Goal: Check status: Check status

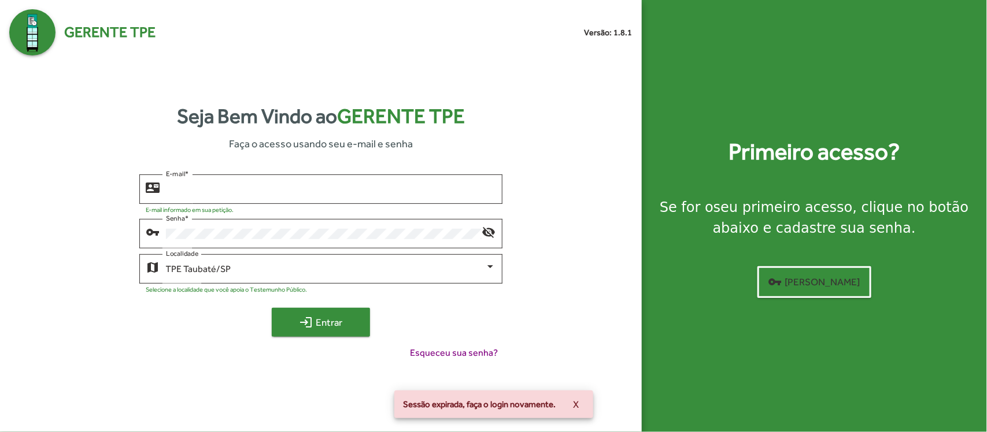
type input "**********"
click at [334, 330] on span "login Entrar" at bounding box center [320, 322] width 77 height 21
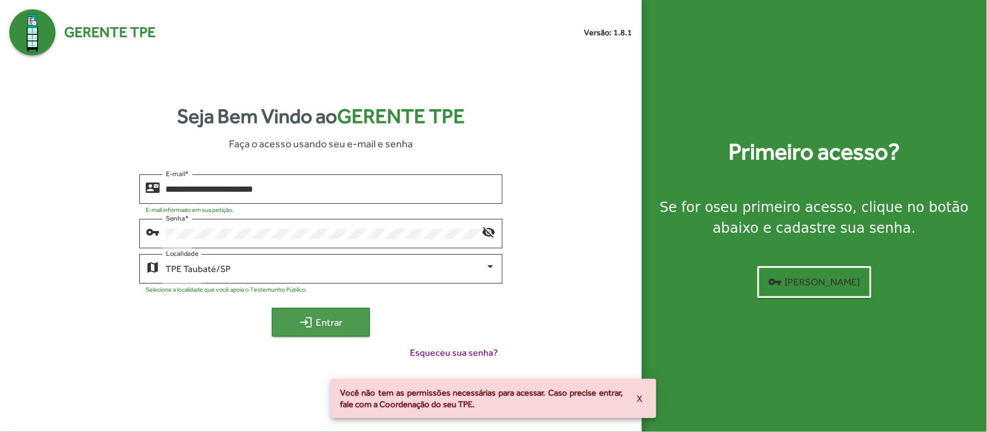
click at [325, 324] on span "login Entrar" at bounding box center [320, 322] width 77 height 21
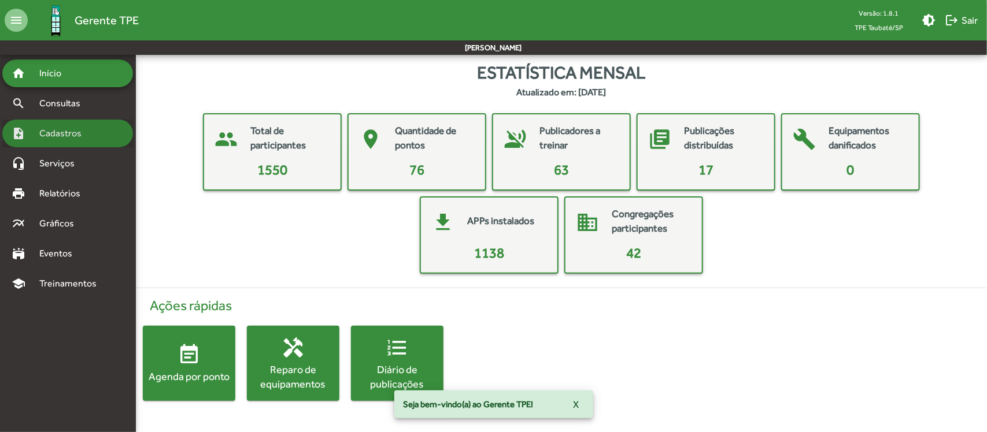
click at [73, 136] on span "Cadastros" at bounding box center [64, 134] width 64 height 14
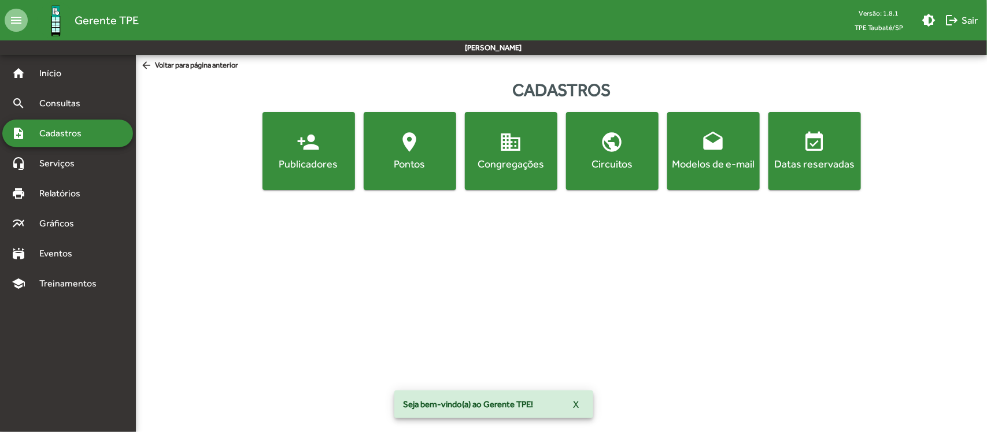
click at [307, 156] on span "person_add Publicadores" at bounding box center [309, 151] width 88 height 40
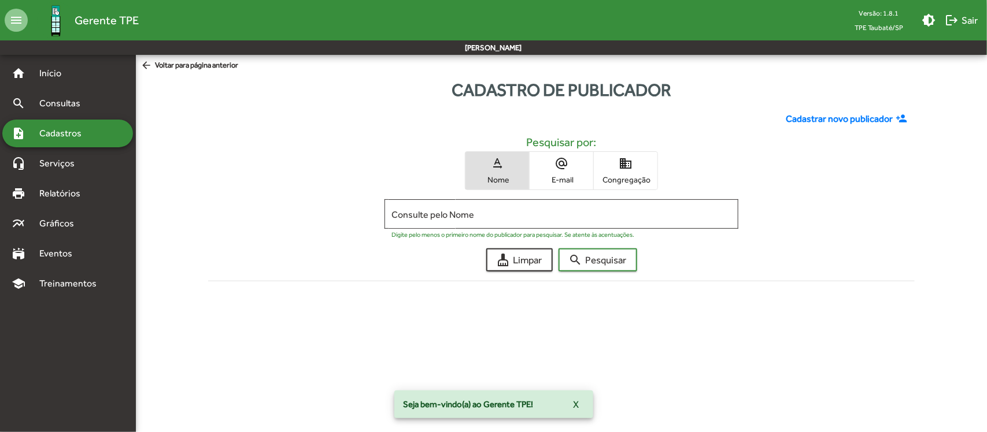
click at [639, 166] on span "domain Congregação" at bounding box center [626, 171] width 64 height 38
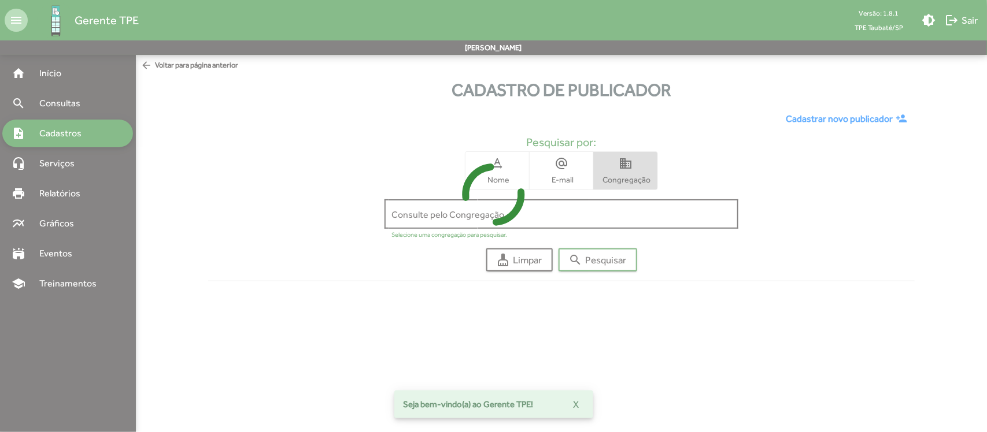
click at [620, 216] on icon at bounding box center [493, 194] width 987 height 87
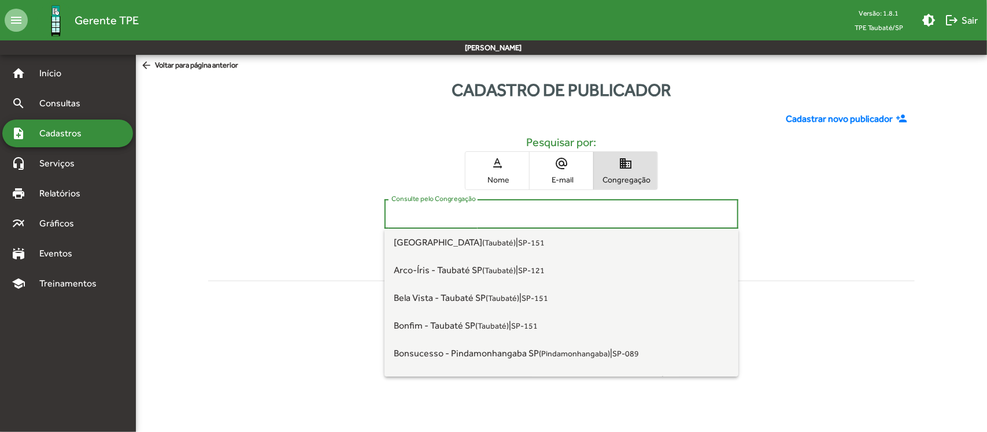
click at [591, 212] on input "Consulte pelo Congregação" at bounding box center [560, 214] width 339 height 10
type input "*"
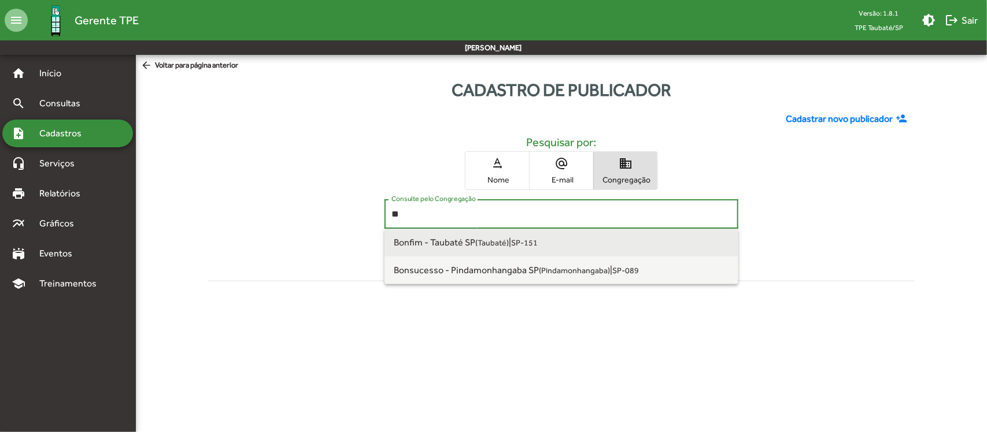
click at [527, 238] on small "SP-151" at bounding box center [524, 242] width 27 height 9
type input "**********"
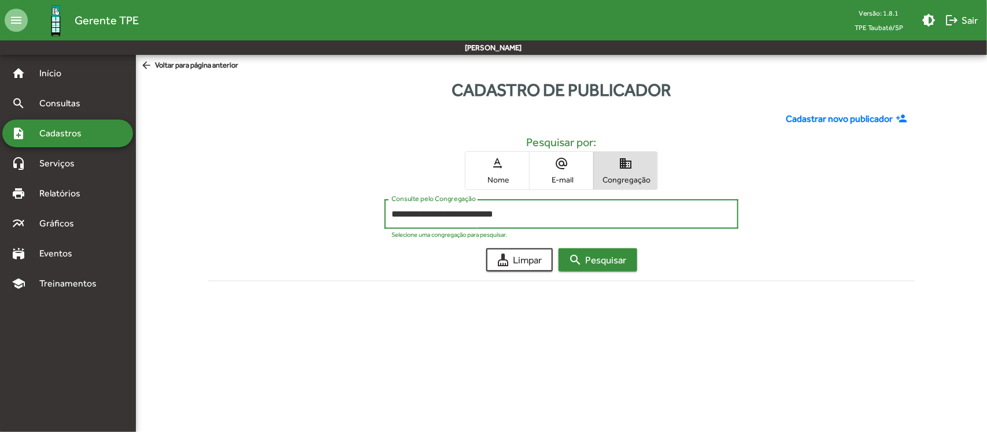
click at [580, 263] on mat-icon "search" at bounding box center [576, 260] width 14 height 14
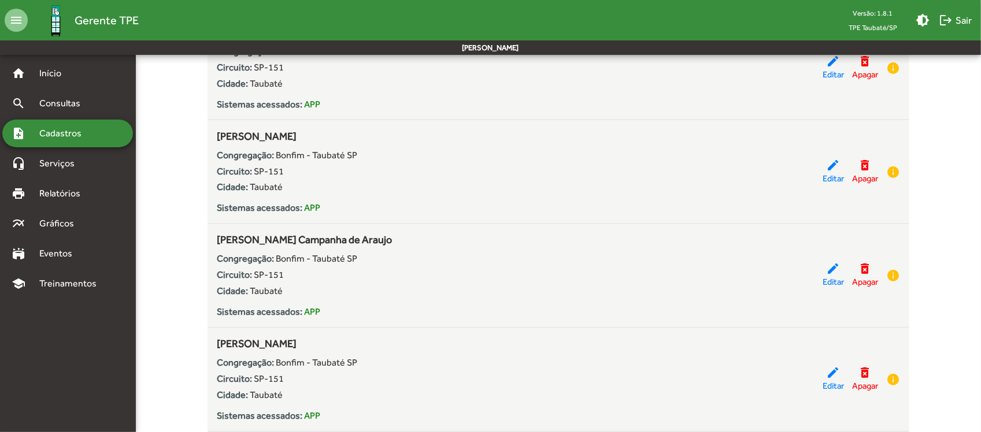
scroll to position [434, 0]
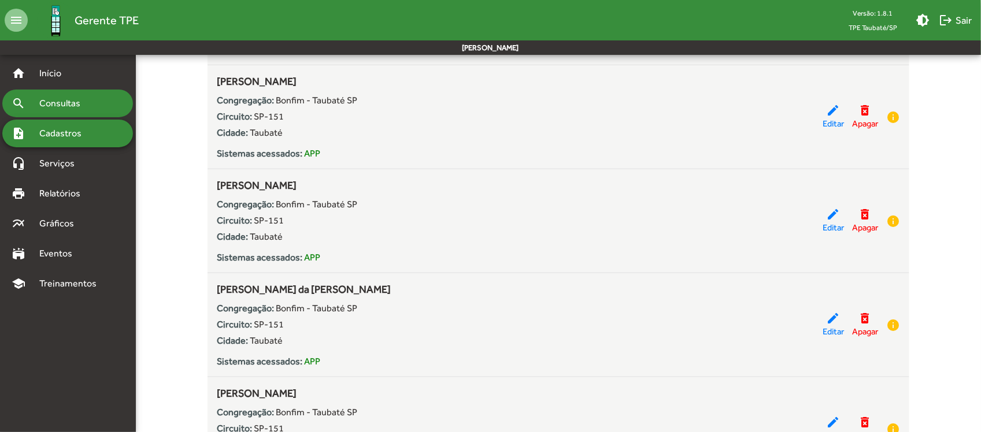
click at [85, 104] on span "Consultas" at bounding box center [63, 104] width 63 height 14
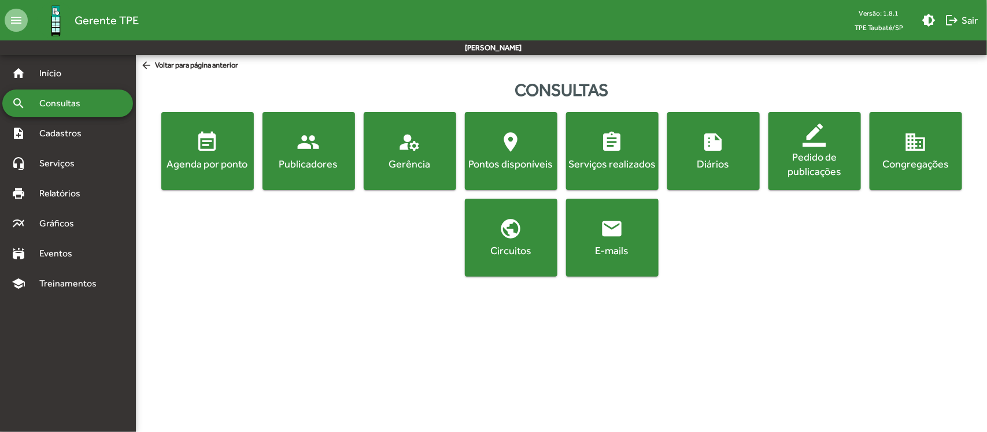
click at [227, 143] on span "event_note Agenda por ponto" at bounding box center [208, 151] width 88 height 40
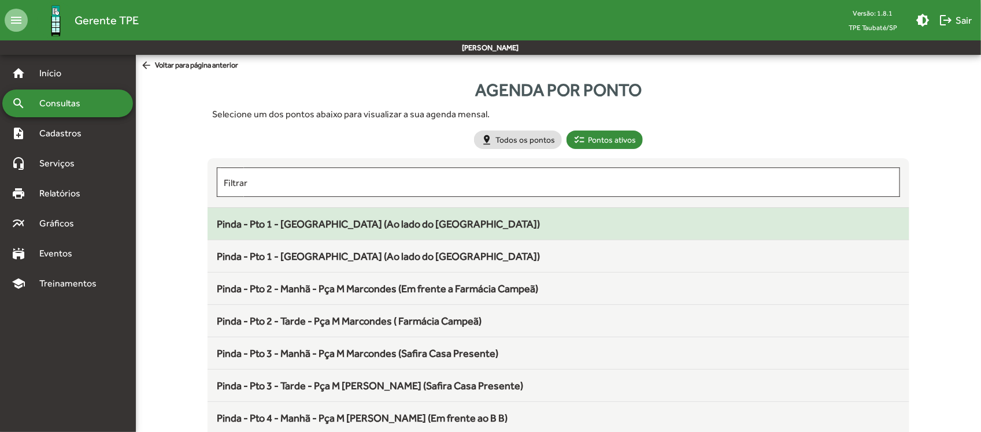
click at [318, 220] on span "Pinda - Pto 1 - [GEOGRAPHIC_DATA] (Ao lado do [GEOGRAPHIC_DATA])" at bounding box center [378, 224] width 323 height 12
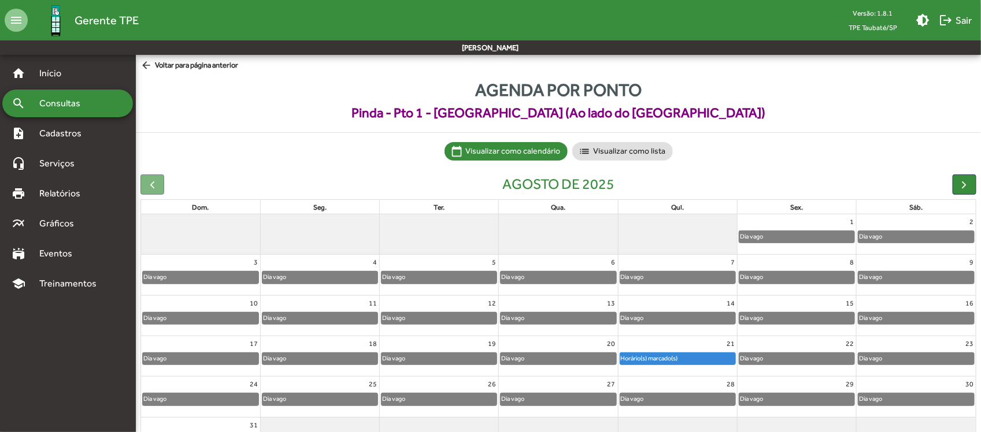
click at [670, 353] on link "Horário(s) marcado(s)" at bounding box center [678, 359] width 116 height 13
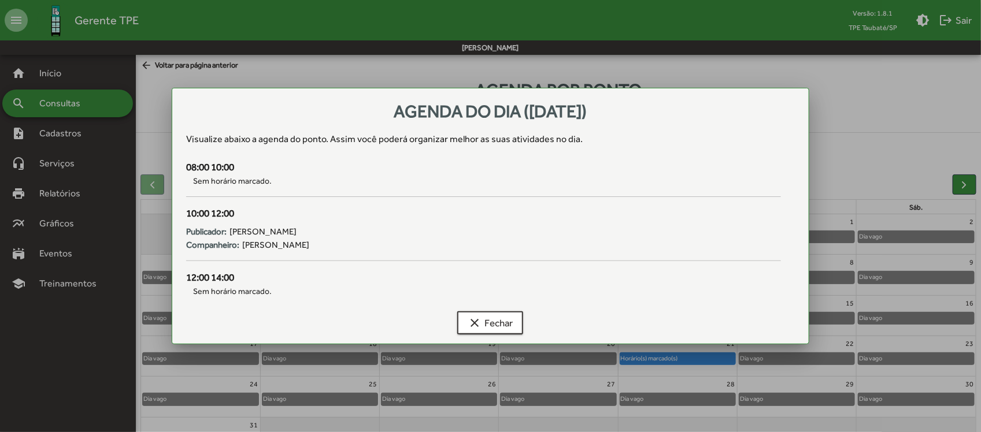
click at [575, 214] on div "10:00 12:00" at bounding box center [483, 213] width 595 height 15
click at [275, 236] on span "[PERSON_NAME]" at bounding box center [262, 231] width 67 height 13
click at [483, 327] on span "clear Fechar" at bounding box center [490, 323] width 45 height 21
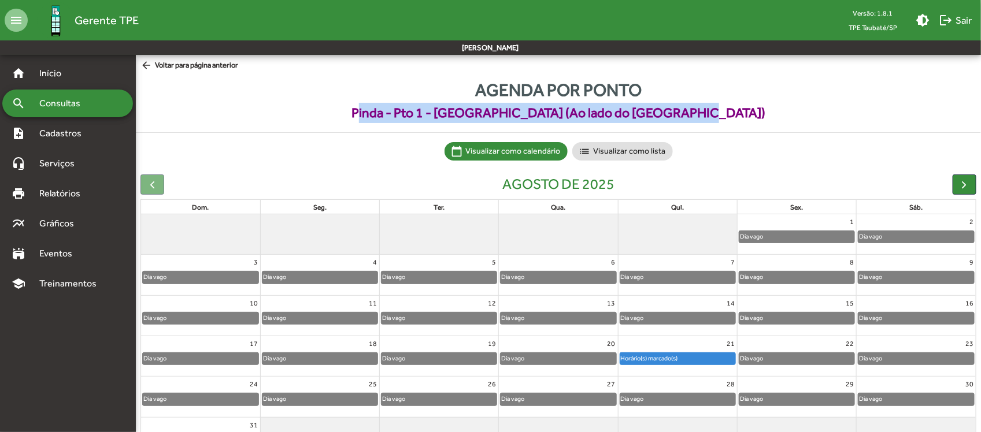
drag, startPoint x: 381, startPoint y: 110, endPoint x: 749, endPoint y: 114, distance: 367.1
click at [749, 114] on span "Pinda - Pto 1 - [GEOGRAPHIC_DATA] (Ao lado do [GEOGRAPHIC_DATA])" at bounding box center [558, 113] width 845 height 20
copy span "Pinda - Pto 1 - [GEOGRAPHIC_DATA] (Ao lado do [GEOGRAPHIC_DATA])"
